Goal: Task Accomplishment & Management: Manage account settings

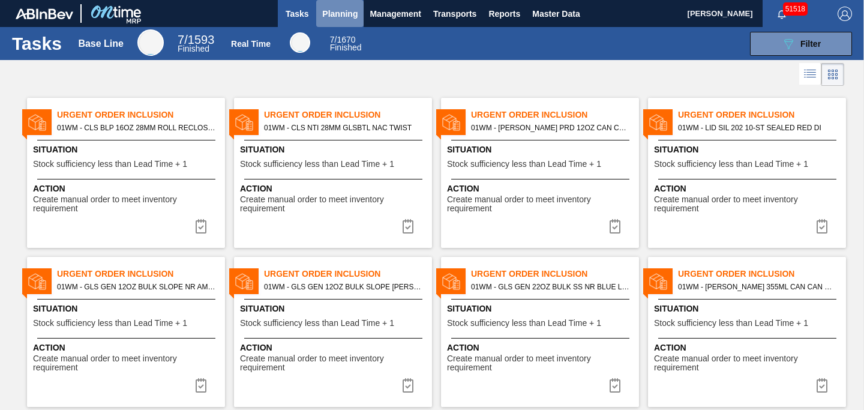
click at [339, 15] on span "Planning" at bounding box center [339, 14] width 35 height 14
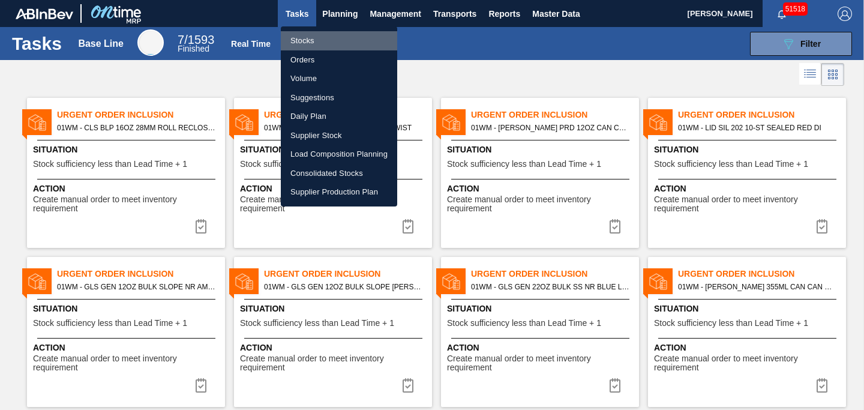
click at [321, 43] on li "Stocks" at bounding box center [339, 40] width 116 height 19
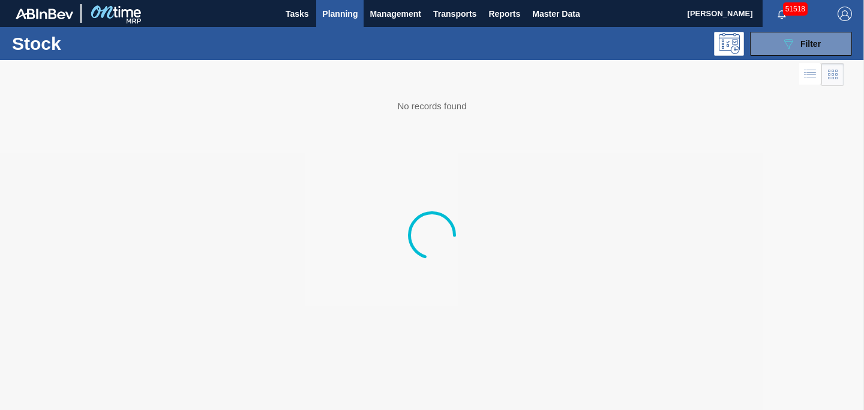
click at [321, 0] on body "Tasks Planning Management Transports Reports Master Data [PERSON_NAME] 51518 Ma…" at bounding box center [432, 0] width 864 height 0
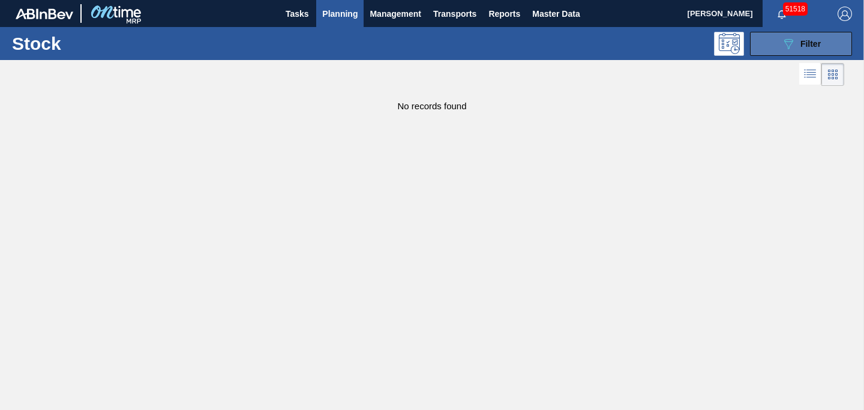
click at [804, 43] on span "Filter" at bounding box center [811, 44] width 20 height 10
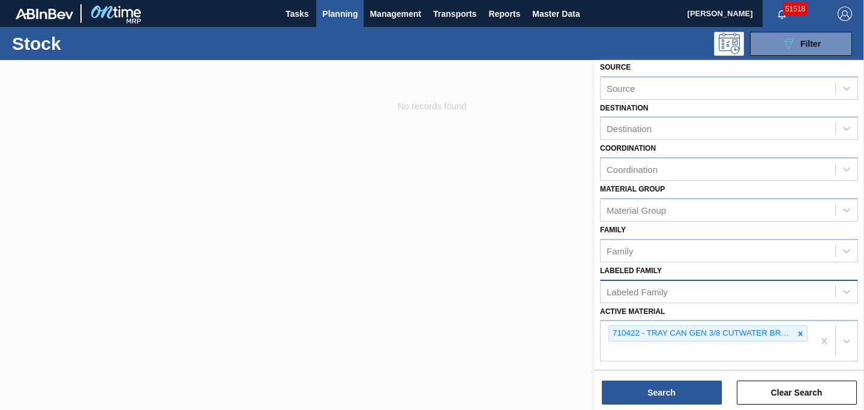
scroll to position [51, 0]
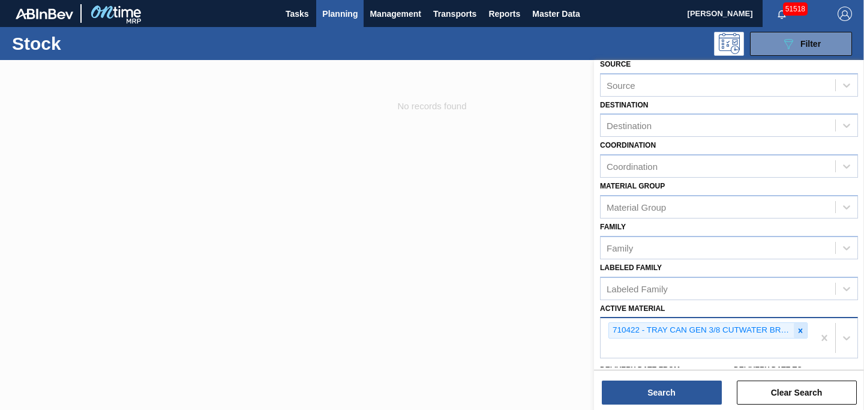
click at [801, 333] on icon at bounding box center [800, 331] width 8 height 8
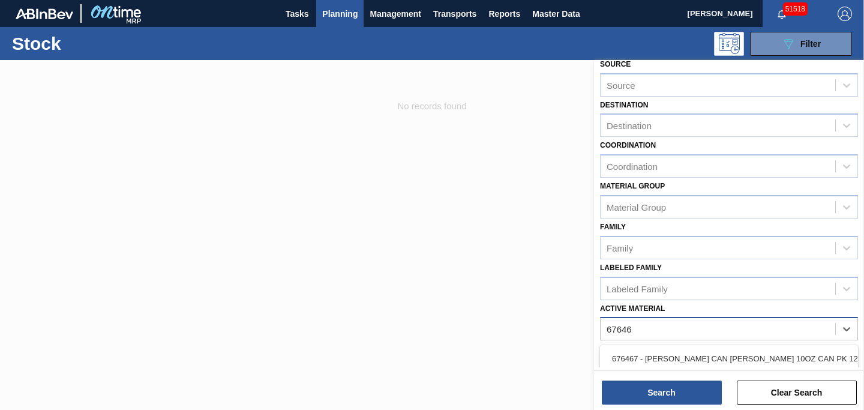
type Material "676468"
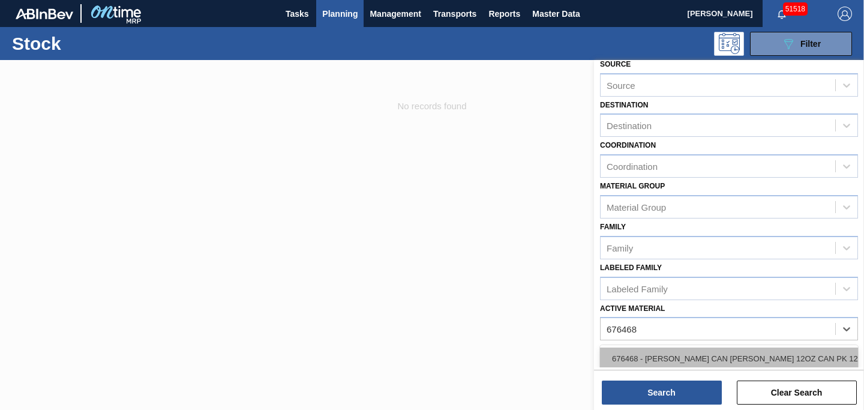
click at [751, 358] on div "676468 - [PERSON_NAME] CAN [PERSON_NAME] 12OZ CAN PK 12/12 CAN 0922" at bounding box center [729, 359] width 258 height 22
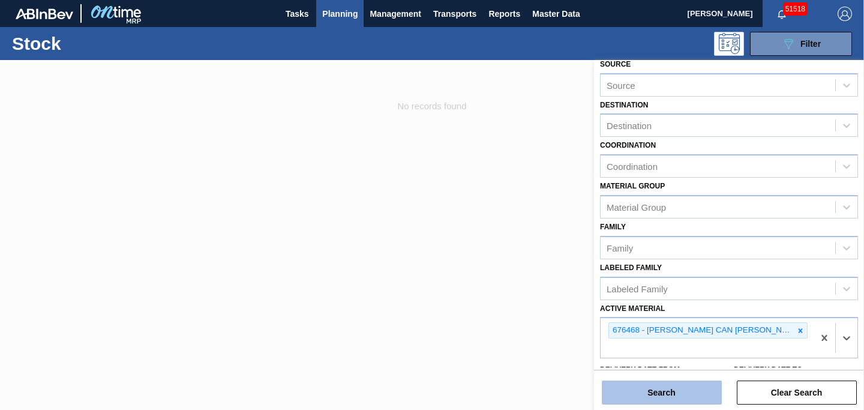
click at [675, 391] on button "Search" at bounding box center [662, 393] width 120 height 24
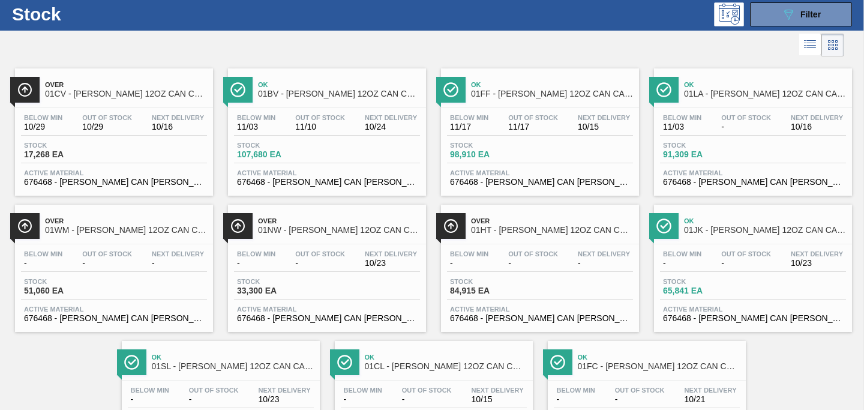
scroll to position [28, 0]
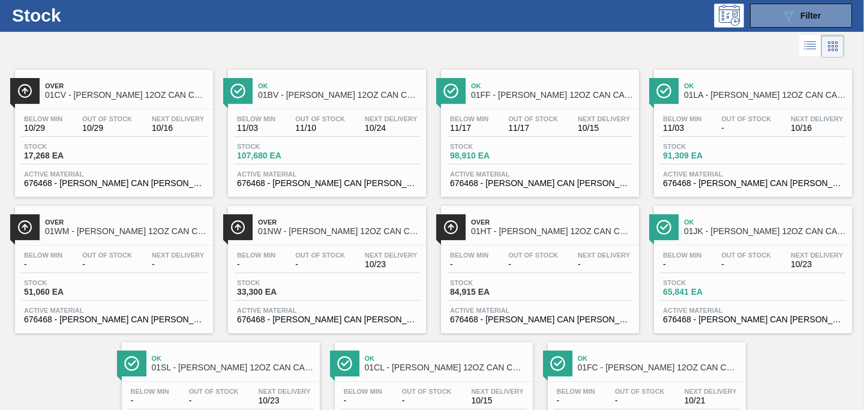
click at [719, 91] on span "01LA - [PERSON_NAME] 12OZ CAN CAN PK 12/12 CAN" at bounding box center [765, 95] width 162 height 9
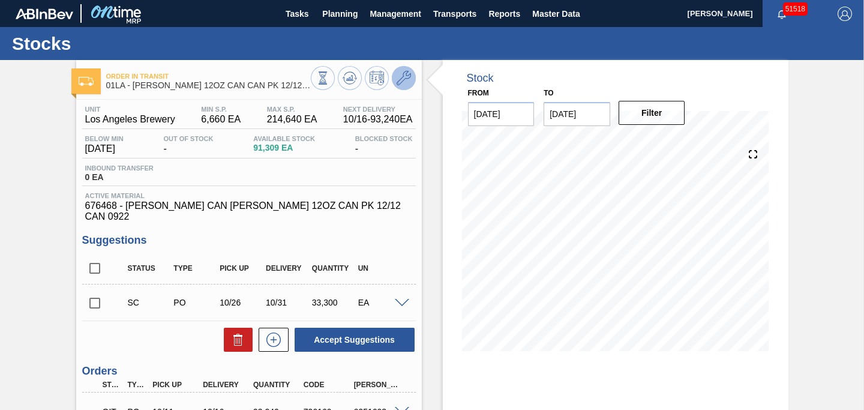
click at [405, 82] on icon at bounding box center [404, 78] width 14 height 14
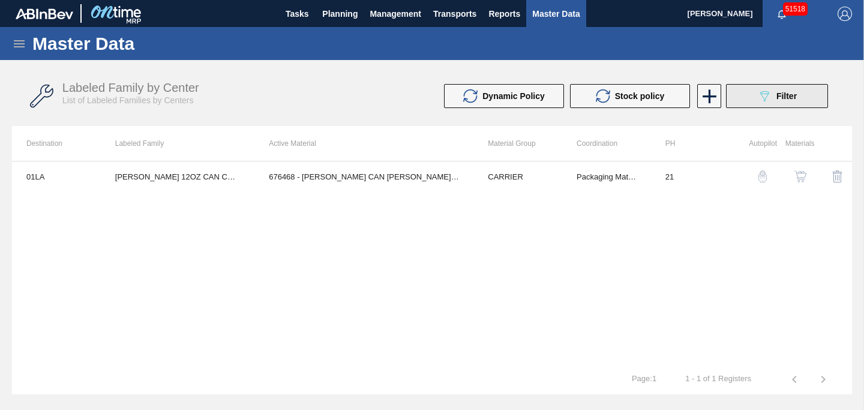
click at [774, 102] on div "089F7B8B-B2A5-4AFE-B5C0-19BA573D28AC Filter" at bounding box center [777, 96] width 40 height 14
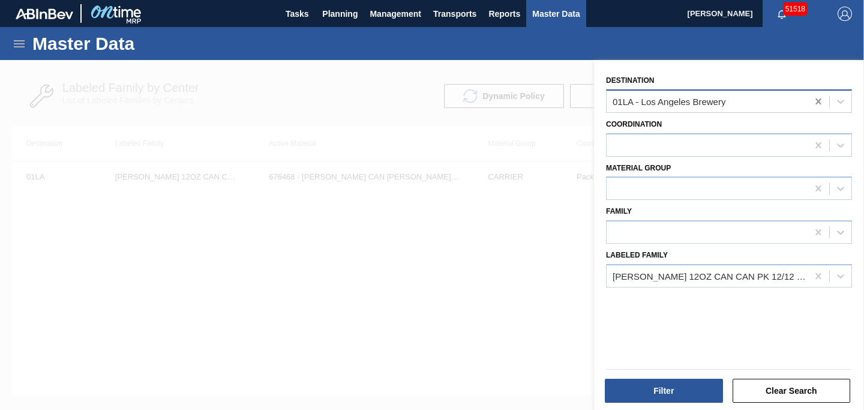
click at [814, 101] on icon at bounding box center [819, 101] width 12 height 12
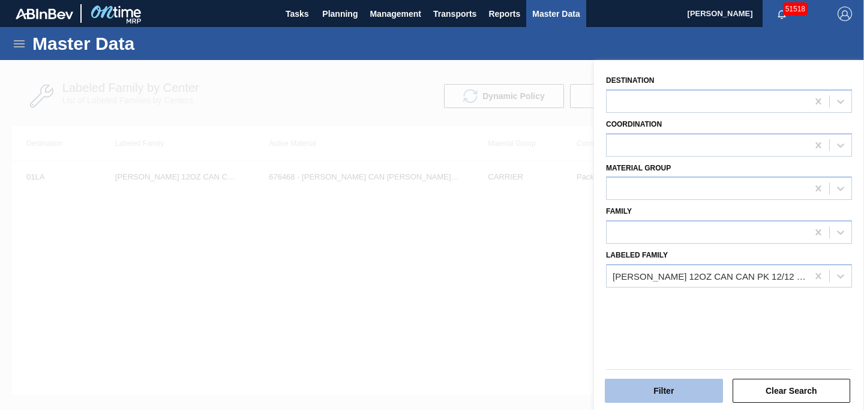
click at [659, 399] on button "Filter" at bounding box center [664, 391] width 118 height 24
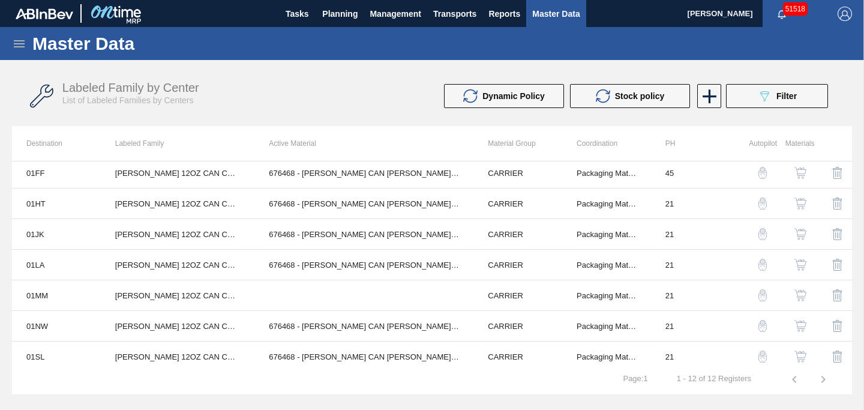
scroll to position [128, 0]
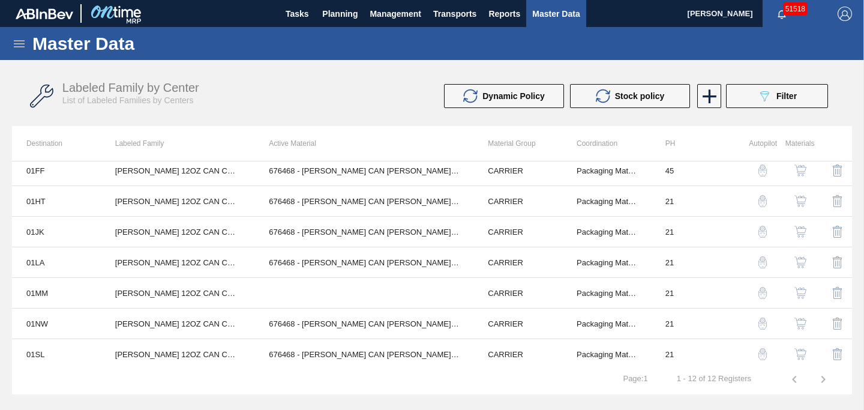
click at [796, 293] on img "button" at bounding box center [801, 293] width 12 height 12
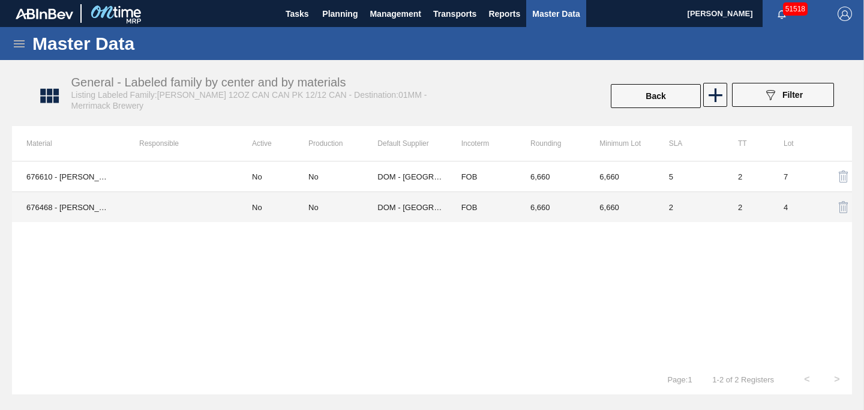
click at [708, 214] on td "2" at bounding box center [689, 207] width 69 height 31
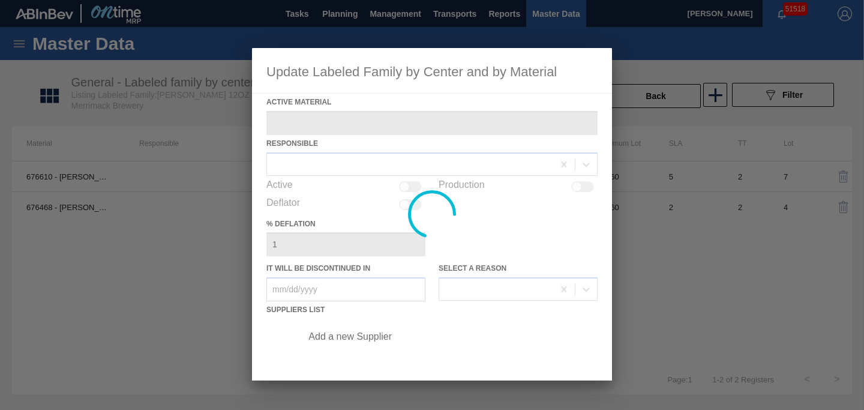
type Material "676468 - [PERSON_NAME] CAN [PERSON_NAME] 12OZ CAN PK 12/12 CAN 0922"
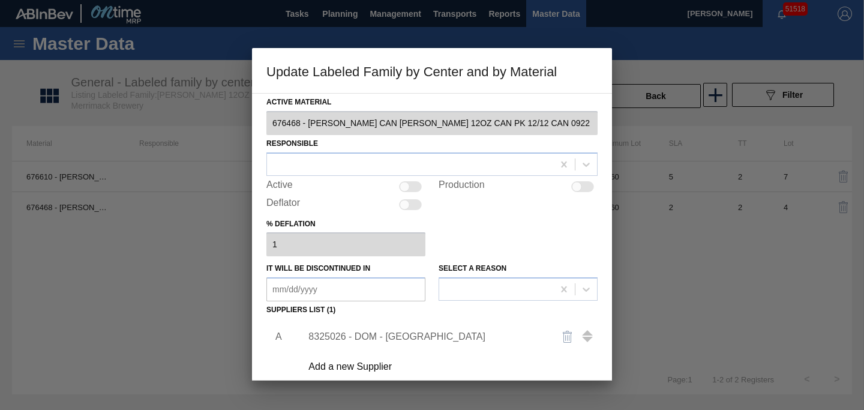
click at [400, 185] on div at bounding box center [405, 186] width 10 height 10
checkbox input "true"
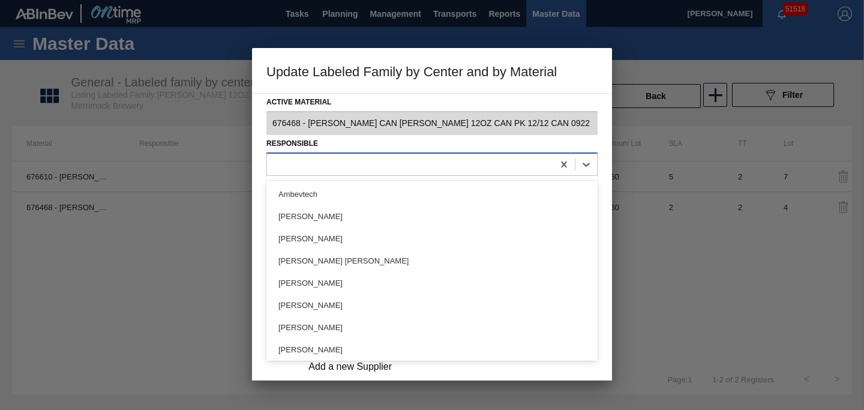
click at [421, 161] on div at bounding box center [410, 163] width 286 height 17
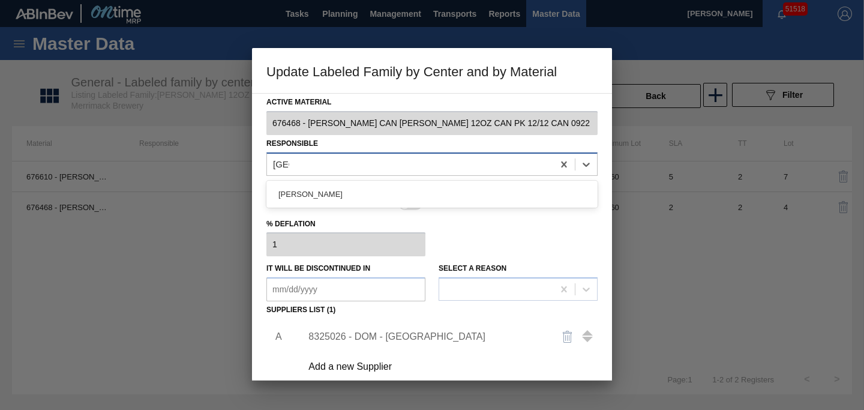
type input "bonny"
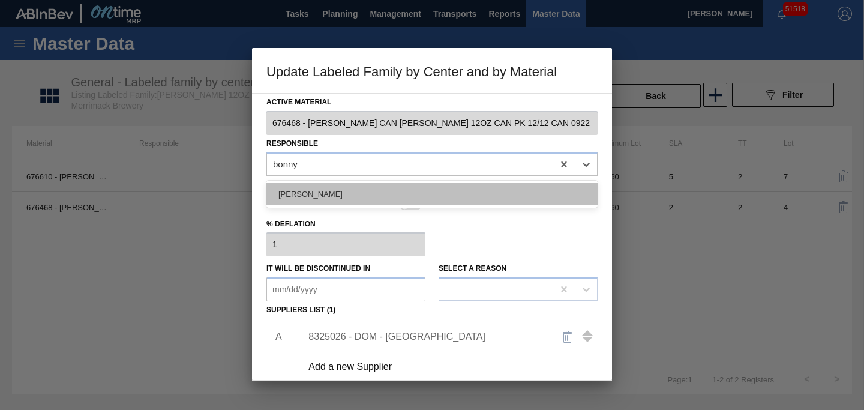
click at [336, 197] on div "[PERSON_NAME]" at bounding box center [431, 194] width 331 height 22
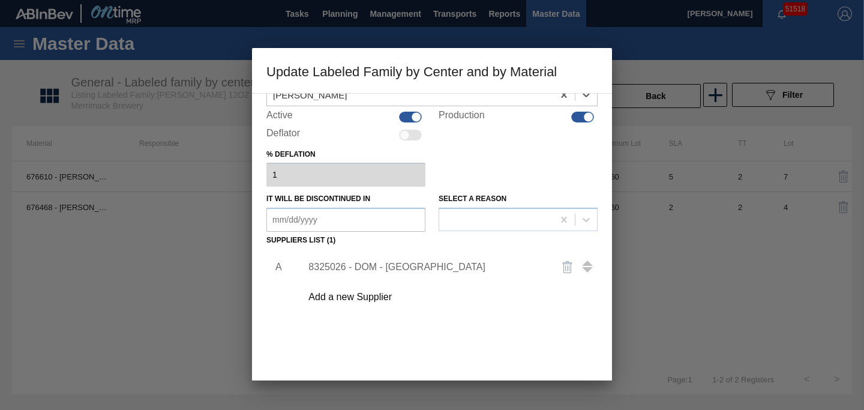
scroll to position [131, 0]
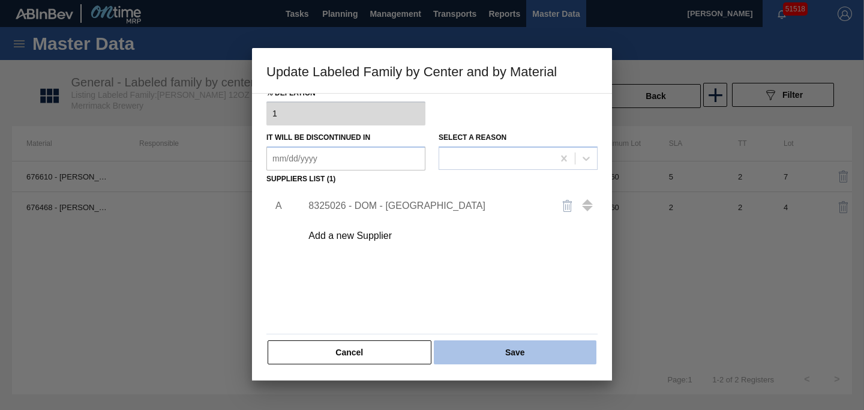
click at [505, 351] on button "Save" at bounding box center [515, 352] width 163 height 24
